Goal: Task Accomplishment & Management: Use online tool/utility

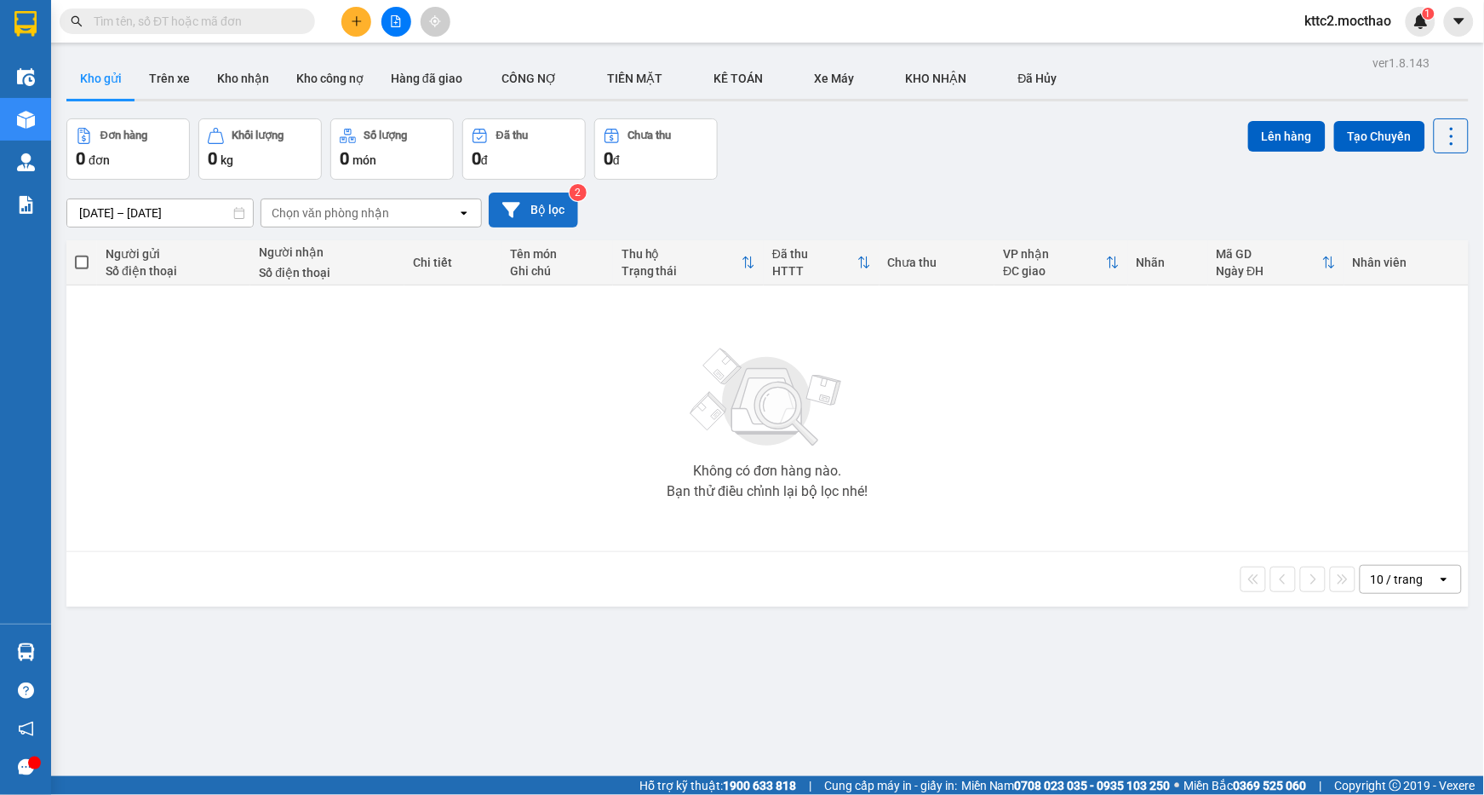
click at [529, 205] on button "Bộ lọc" at bounding box center [533, 209] width 89 height 35
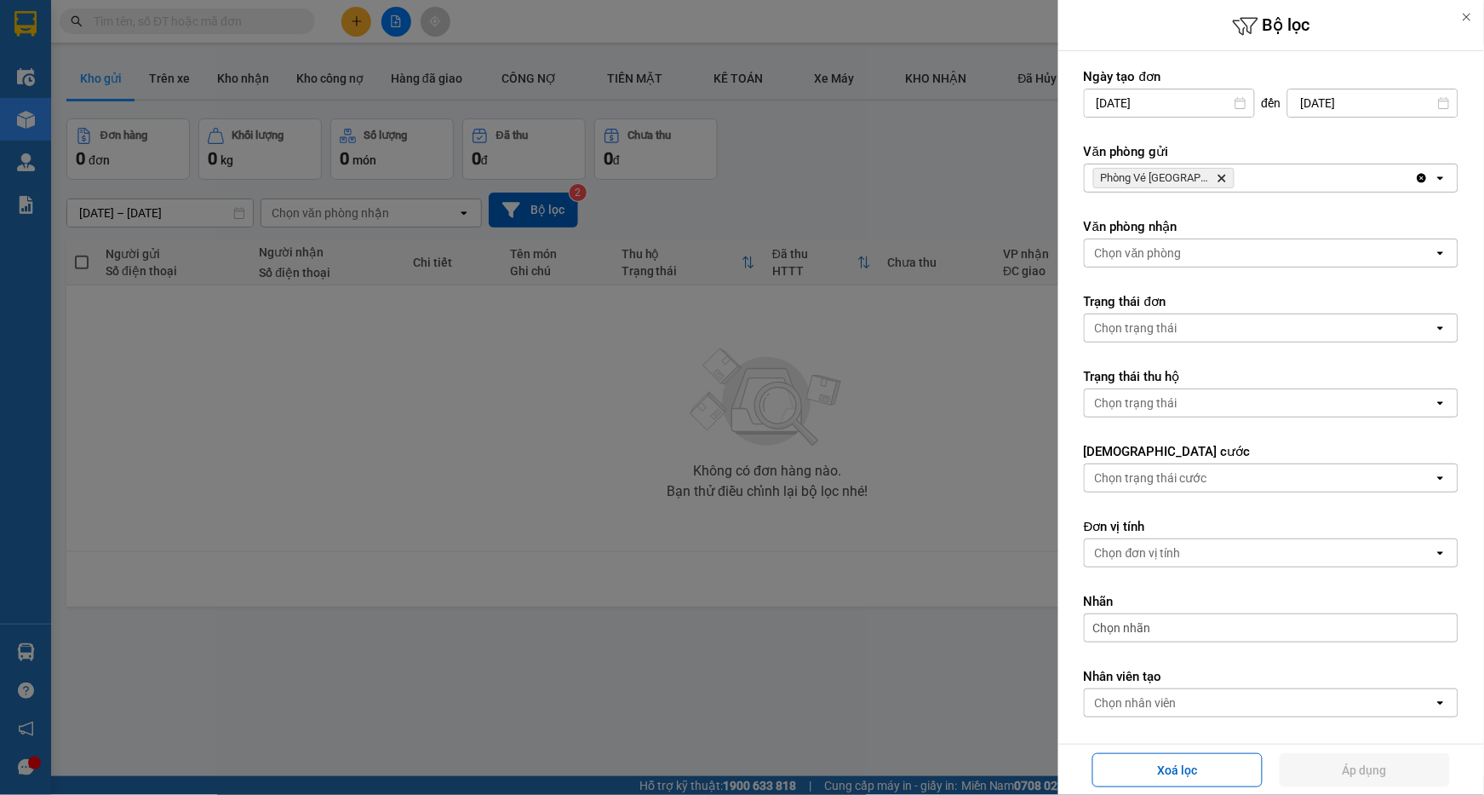
click at [1217, 179] on icon "Delete" at bounding box center [1222, 178] width 10 height 10
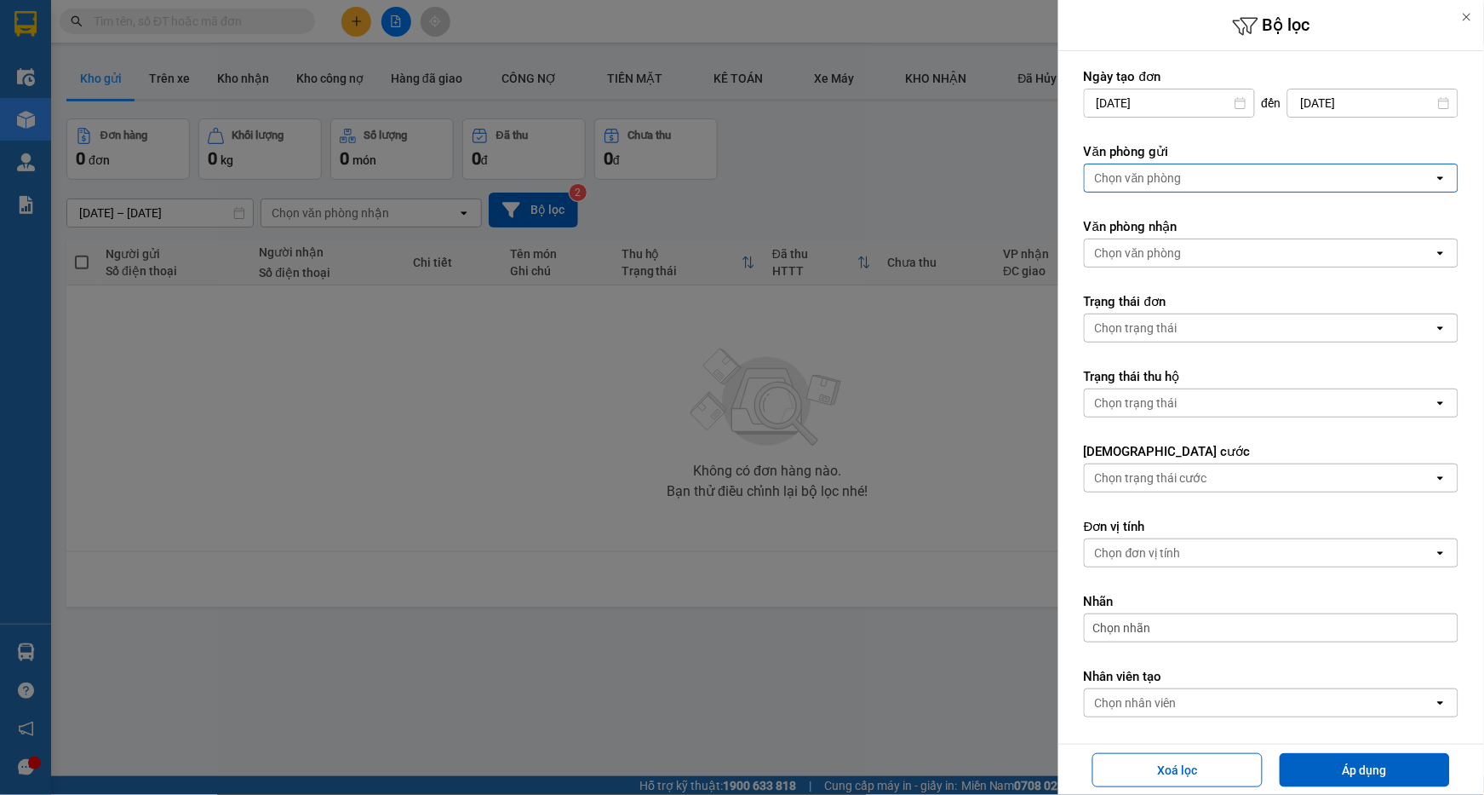
click at [1202, 179] on div "Chọn văn phòng" at bounding box center [1259, 177] width 349 height 27
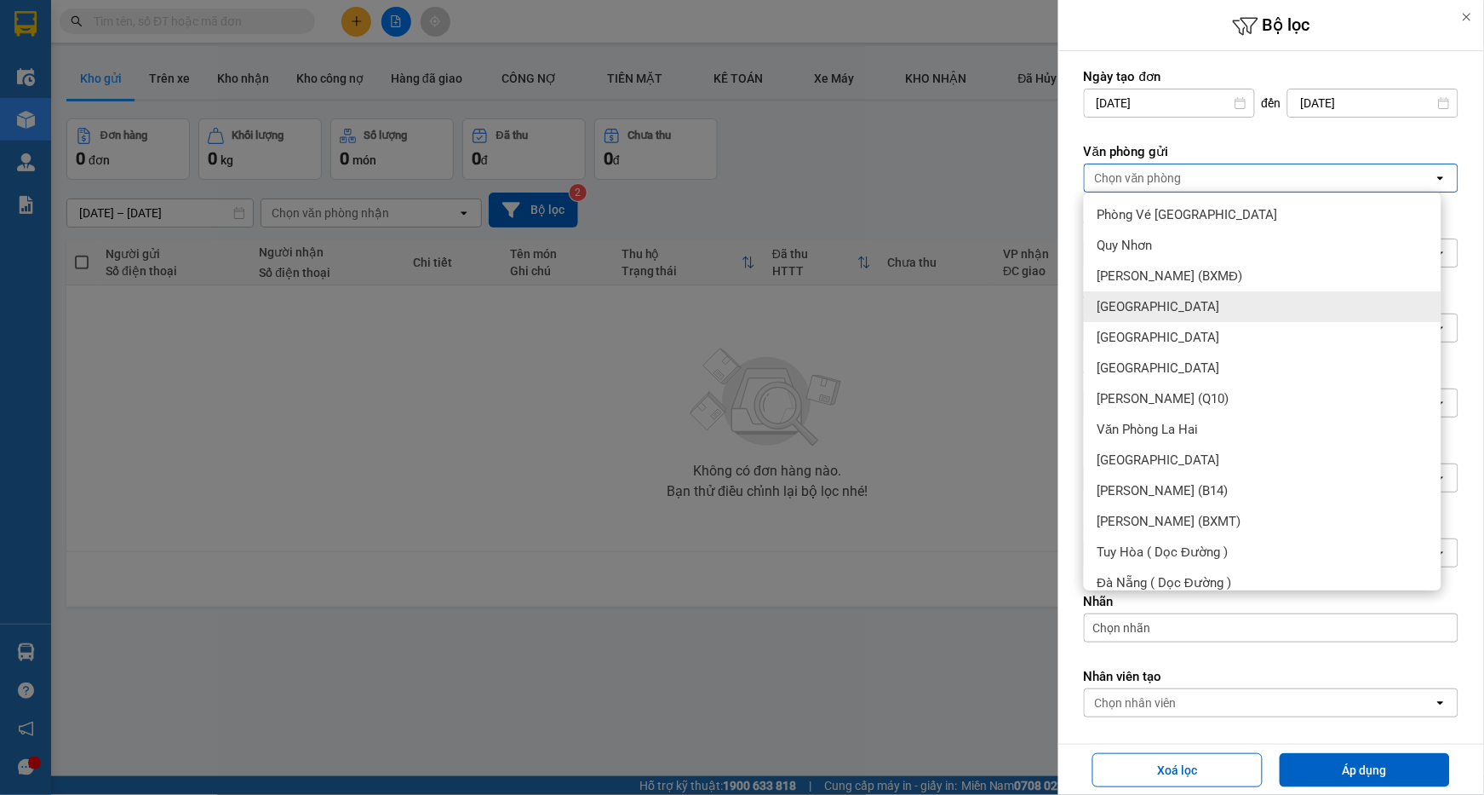
click at [1142, 302] on span "[GEOGRAPHIC_DATA]" at bounding box center [1159, 306] width 123 height 17
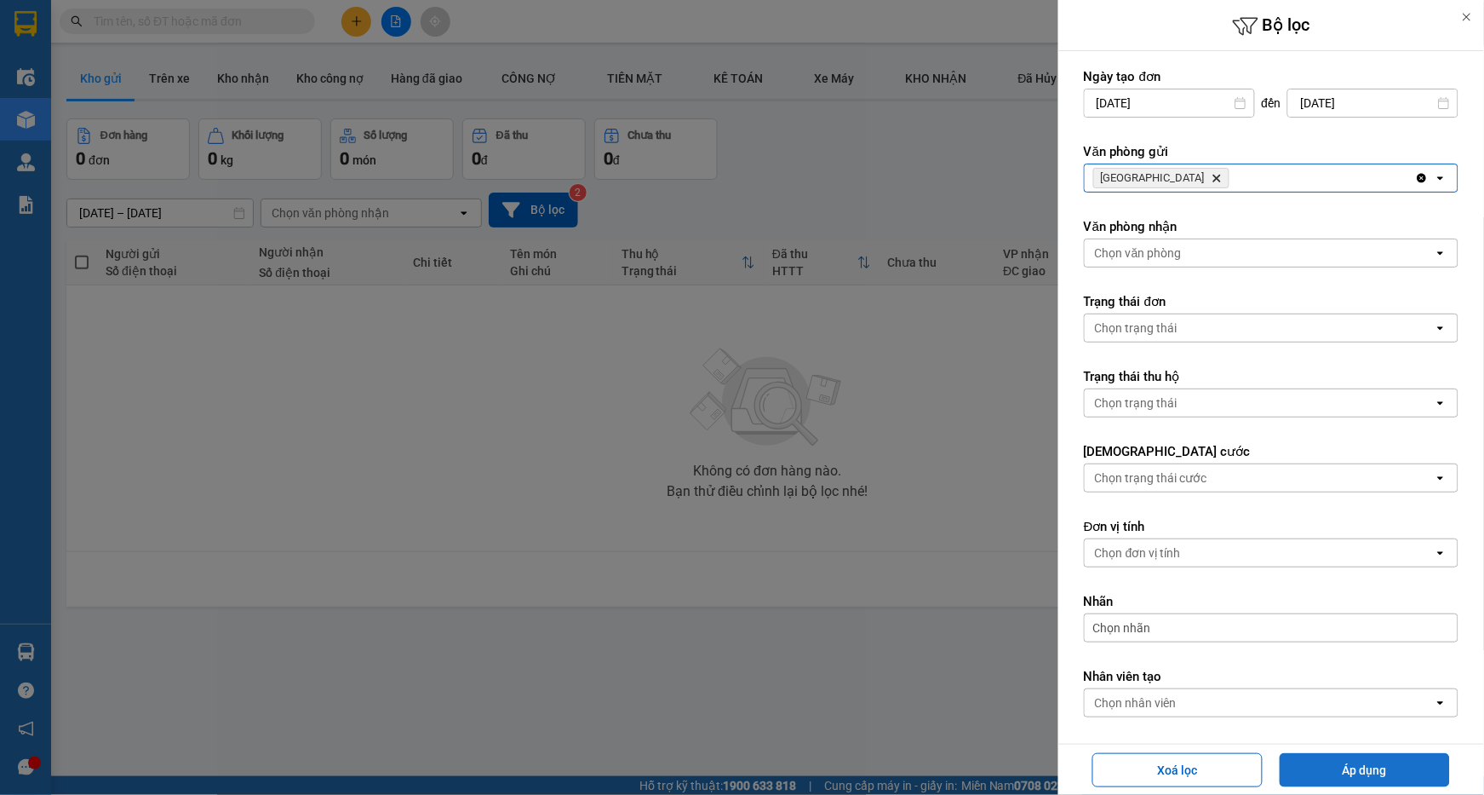
click at [1359, 773] on button "Áp dụng" at bounding box center [1365, 770] width 170 height 34
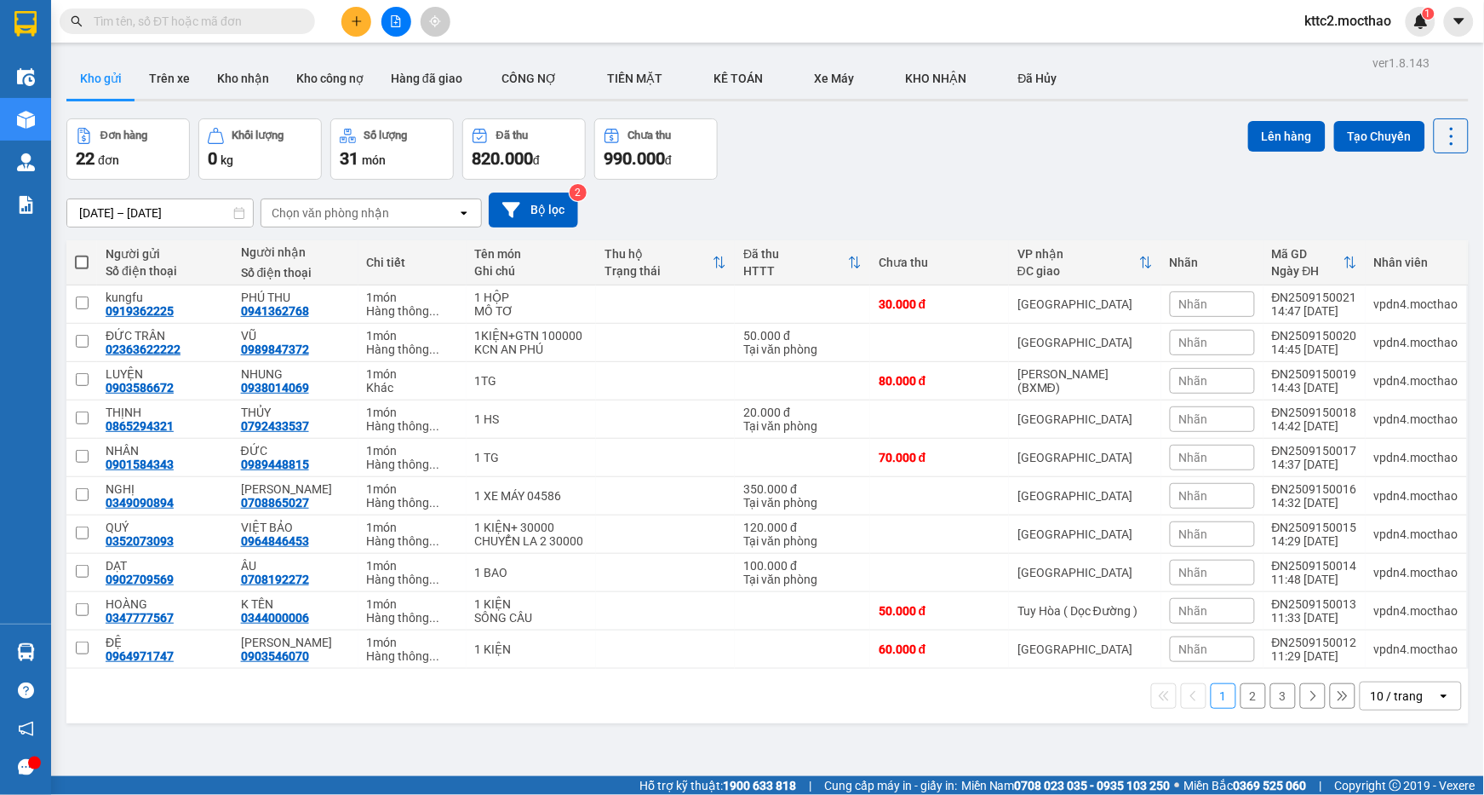
click at [1271, 698] on button "3" at bounding box center [1284, 696] width 26 height 26
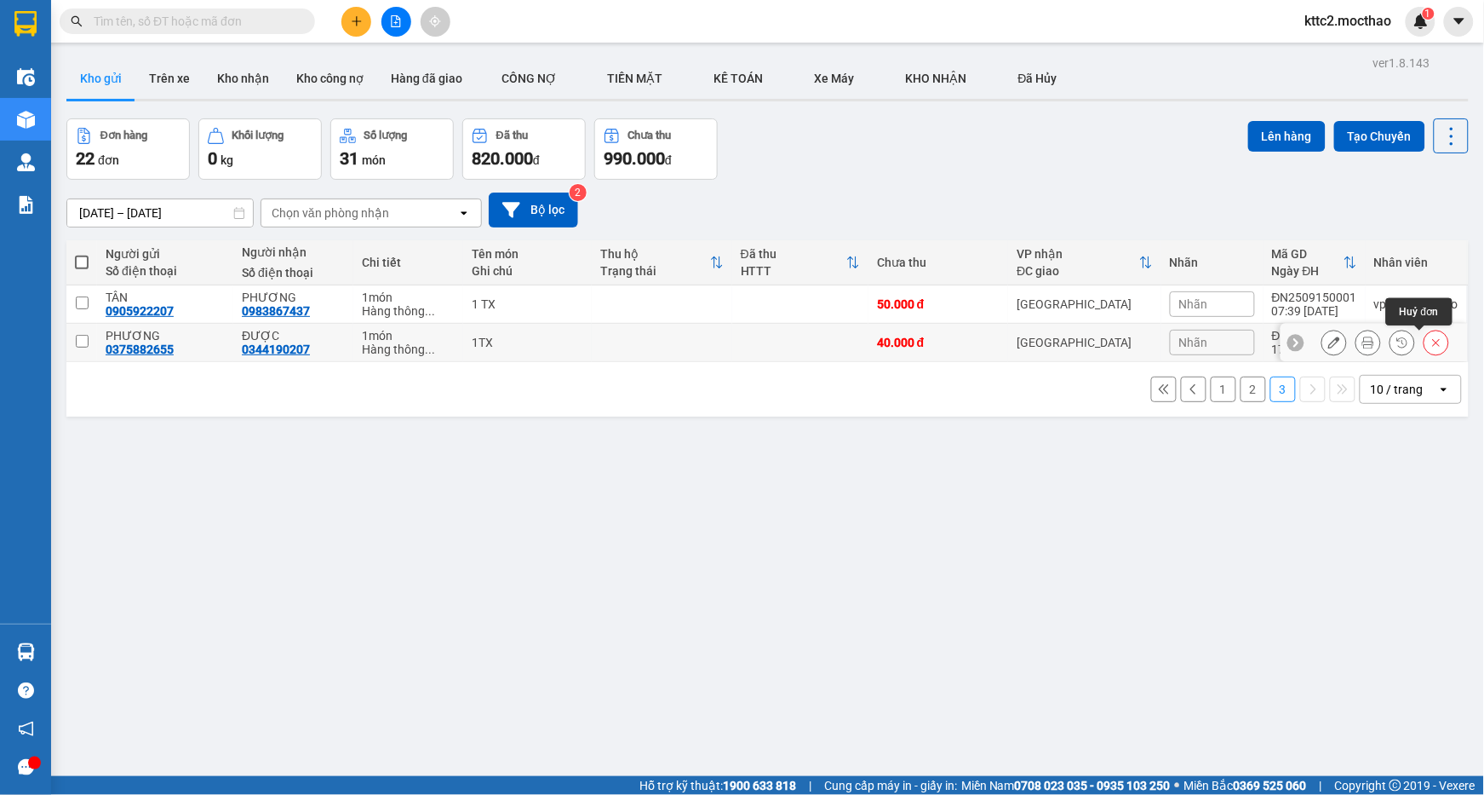
click at [1431, 339] on icon at bounding box center [1437, 342] width 12 height 12
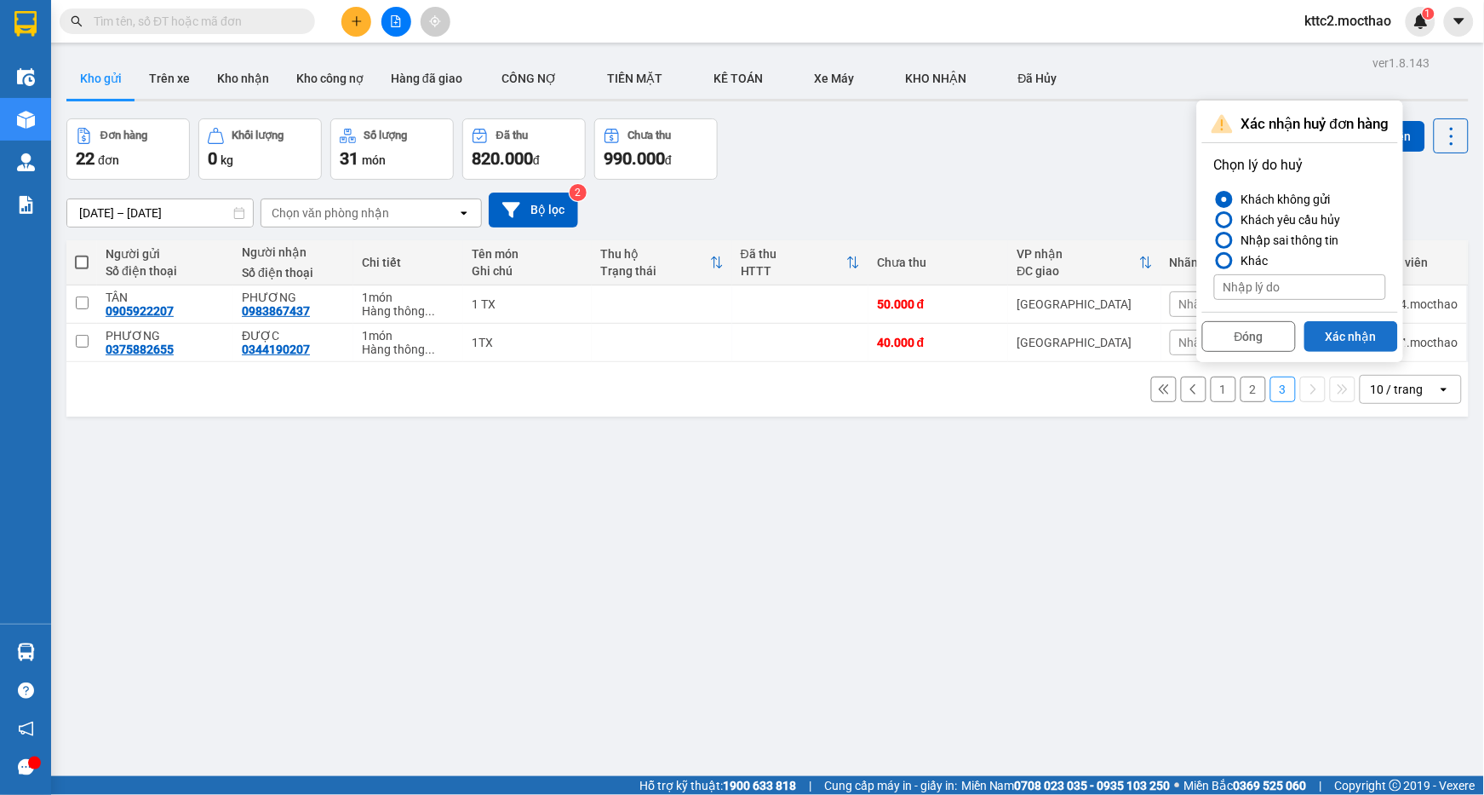
click at [1348, 339] on button "Xác nhận" at bounding box center [1352, 336] width 94 height 31
